Goal: Information Seeking & Learning: Learn about a topic

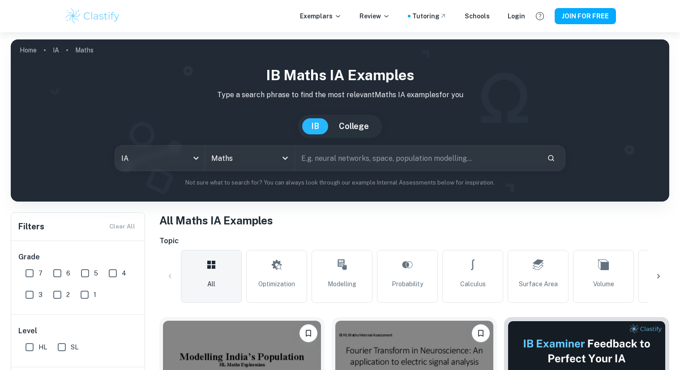
scroll to position [251, 0]
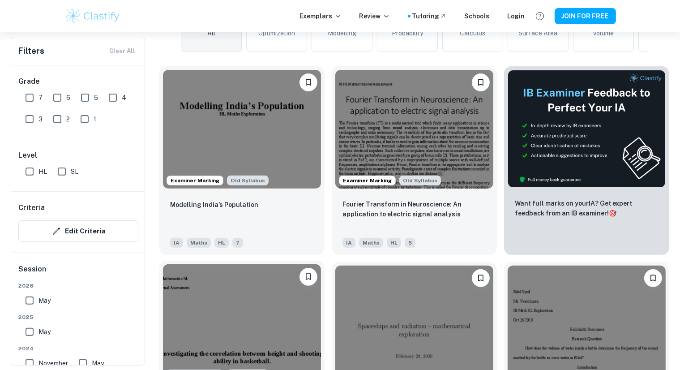
click at [245, 321] on img at bounding box center [242, 323] width 158 height 119
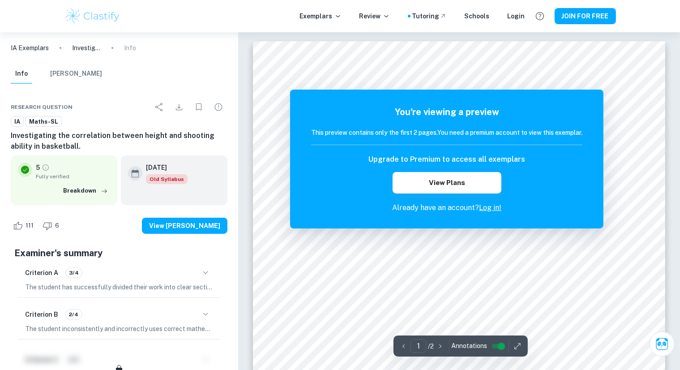
click at [490, 210] on link "Log in!" at bounding box center [490, 207] width 22 height 9
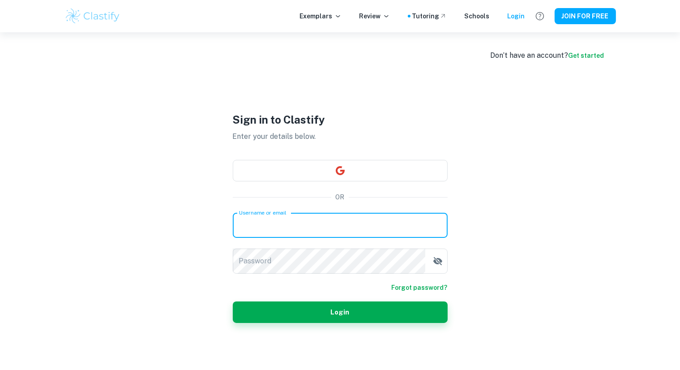
click at [337, 222] on input "Username or email" at bounding box center [340, 225] width 215 height 25
type input "erikabustamante015@gmail.com"
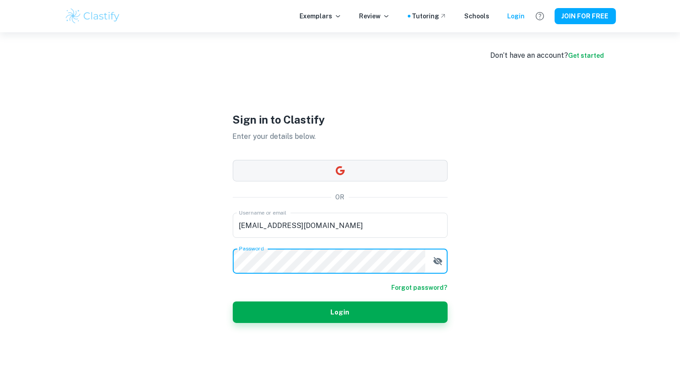
click at [366, 165] on button "button" at bounding box center [340, 170] width 215 height 21
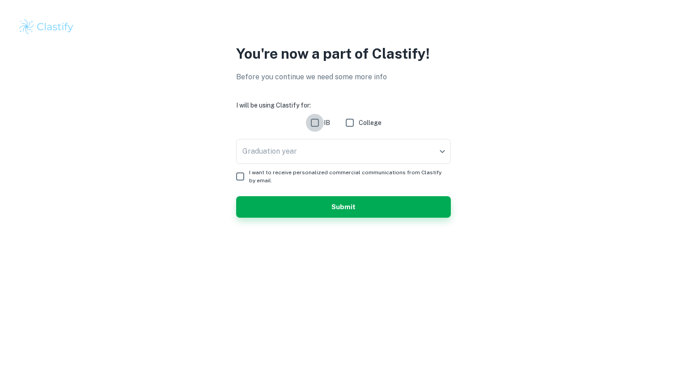
click at [318, 123] on input "IB" at bounding box center [315, 123] width 18 height 18
checkbox input "true"
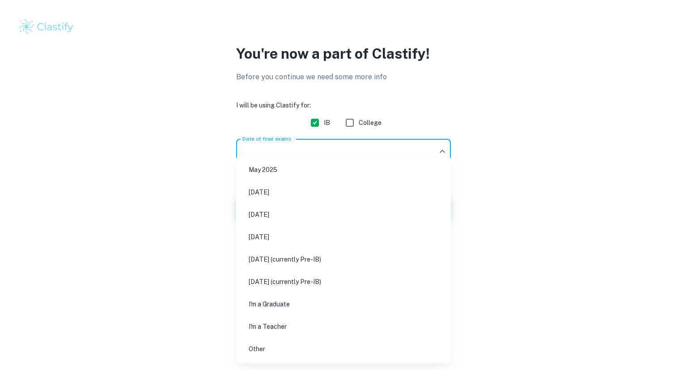
click at [318, 151] on body "You're now a part of Clastify! Before you continue we need some more info I wil…" at bounding box center [343, 185] width 687 height 370
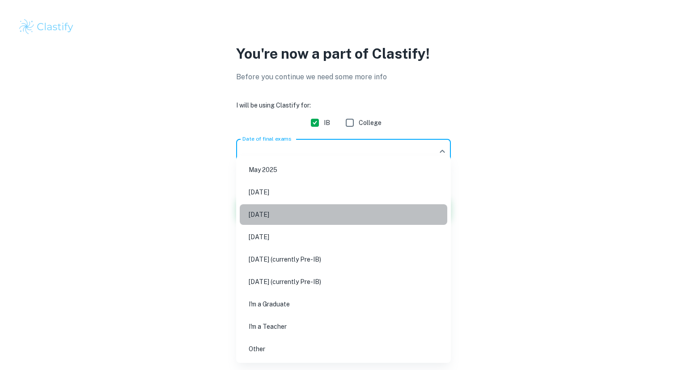
click at [300, 218] on li "[DATE]" at bounding box center [344, 214] width 208 height 21
type input "M26"
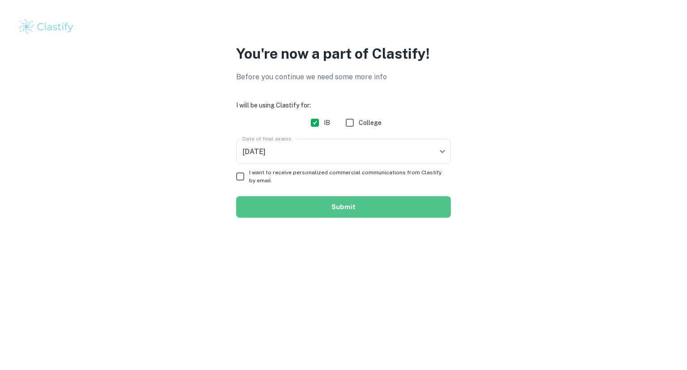
click at [311, 207] on button "Submit" at bounding box center [343, 206] width 215 height 21
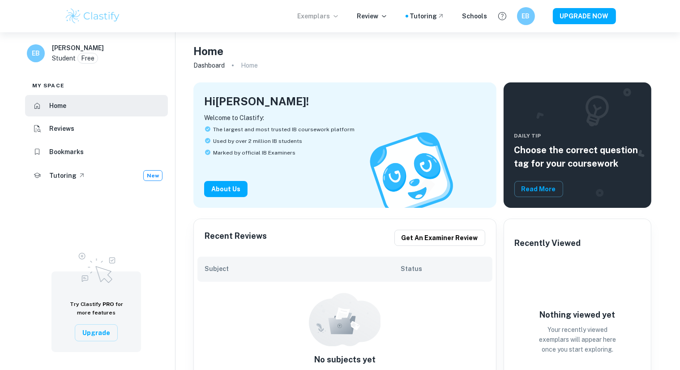
click at [324, 17] on p "Exemplars" at bounding box center [319, 16] width 42 height 10
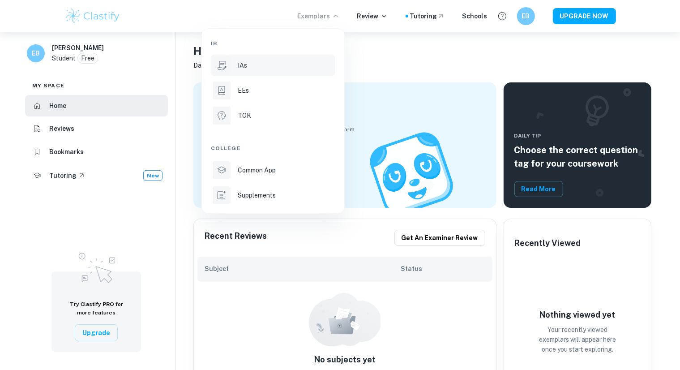
click at [261, 68] on div "IAs" at bounding box center [286, 65] width 96 height 10
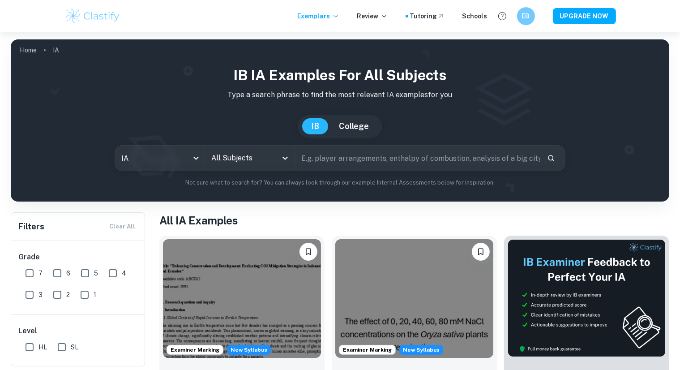
click at [233, 161] on input "All Subjects" at bounding box center [243, 157] width 68 height 17
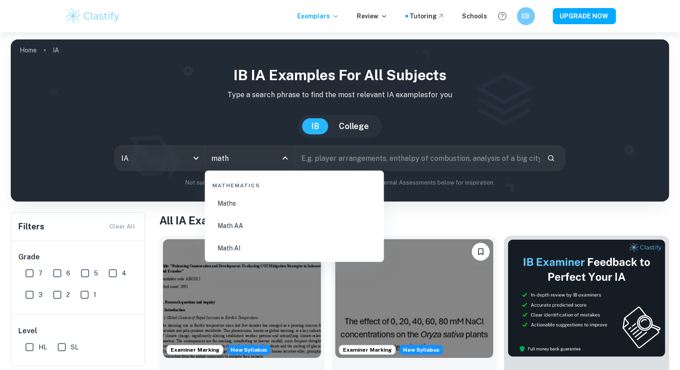
click at [244, 247] on li "Math AI" at bounding box center [295, 248] width 172 height 21
type input "Math AI"
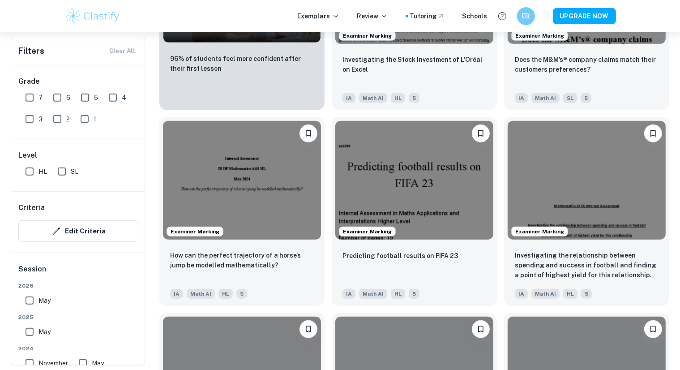
scroll to position [786, 0]
click at [328, 213] on div "Examiner Marking Predicting football results on FIFA 23 IA Math AI HL 5" at bounding box center [410, 208] width 172 height 196
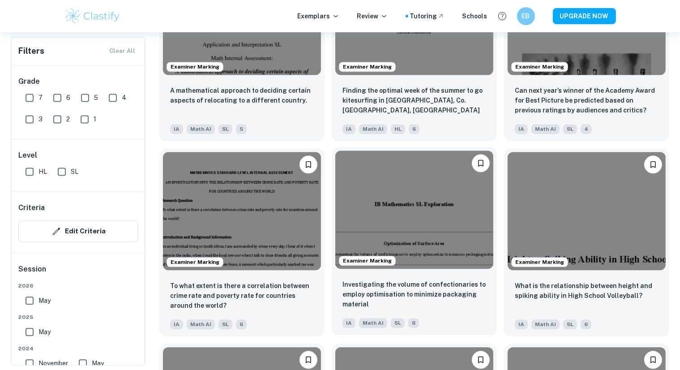
scroll to position [1962, 0]
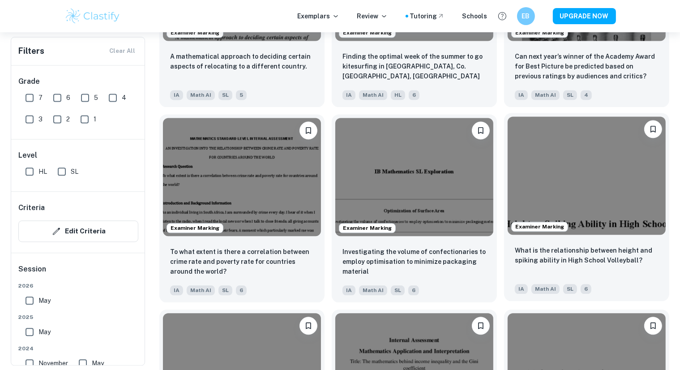
click at [548, 179] on img at bounding box center [587, 175] width 158 height 119
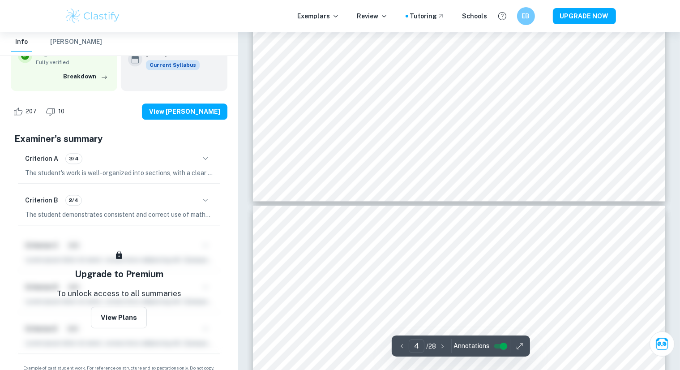
scroll to position [2120, 0]
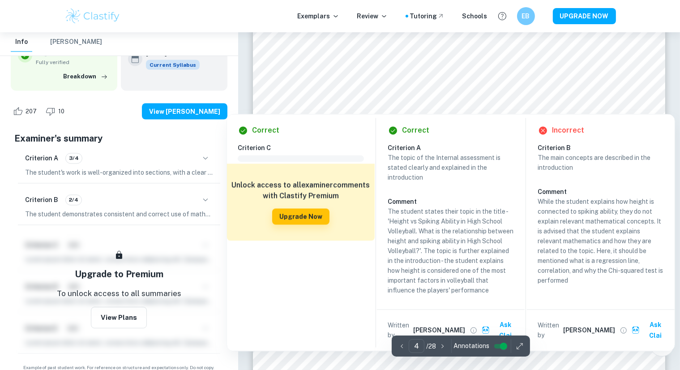
type input "3"
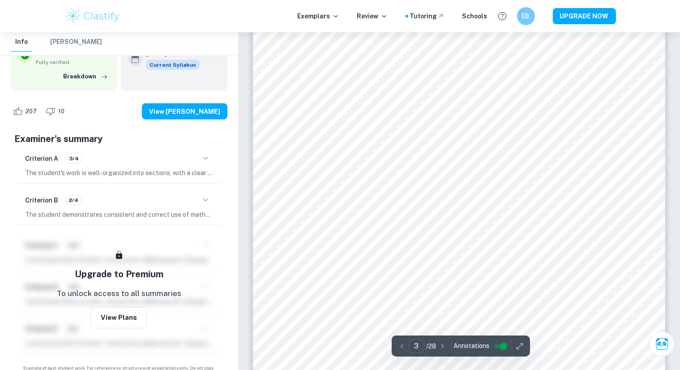
scroll to position [1258, 0]
